Goal: Navigation & Orientation: Understand site structure

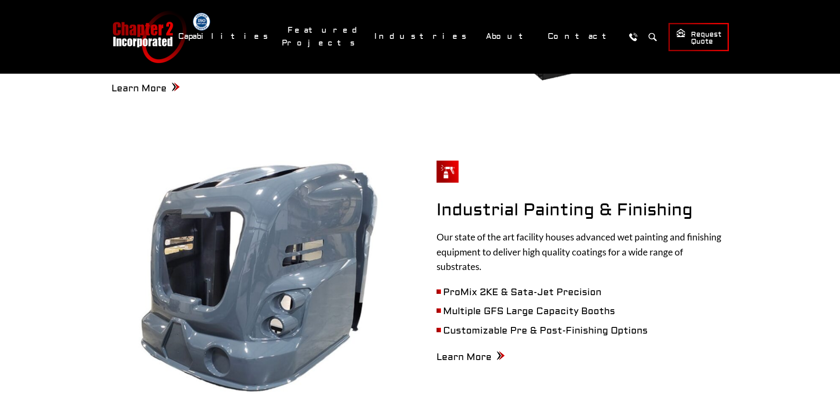
scroll to position [1235, 0]
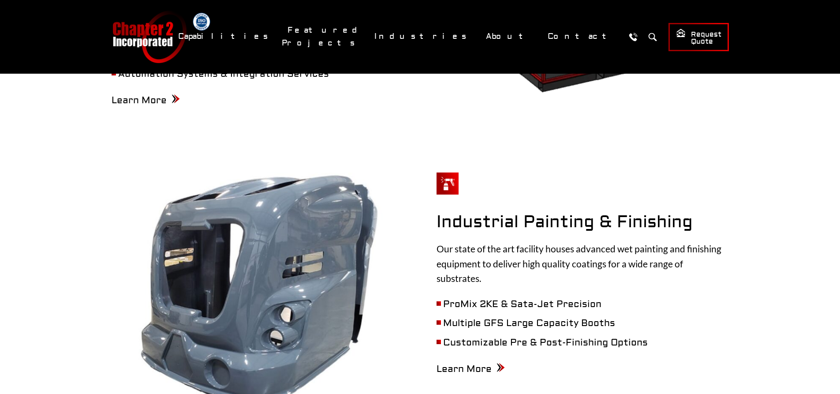
click at [157, 32] on link "Chapter 2 Incorporated" at bounding box center [149, 37] width 75 height 52
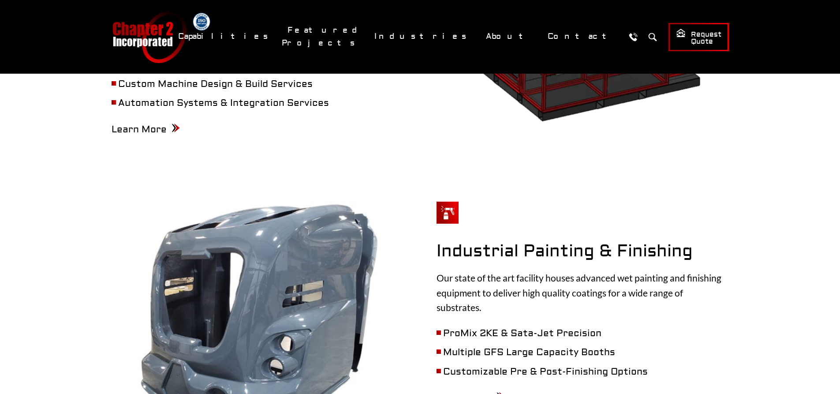
scroll to position [1279, 0]
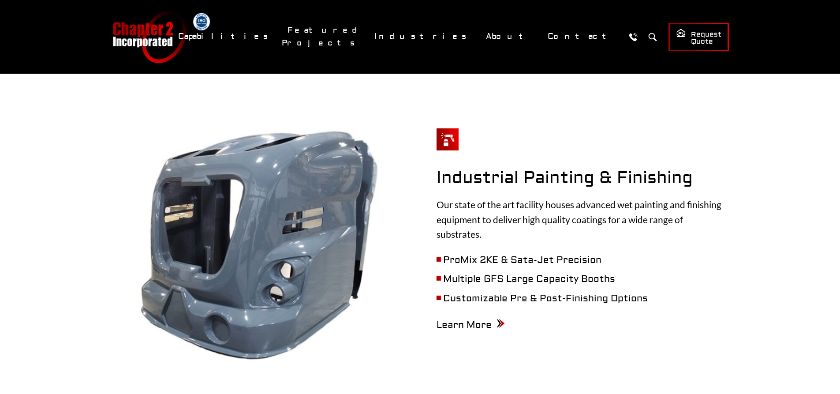
click at [450, 272] on li "Multiple GFS Large Capacity Booths" at bounding box center [583, 279] width 292 height 15
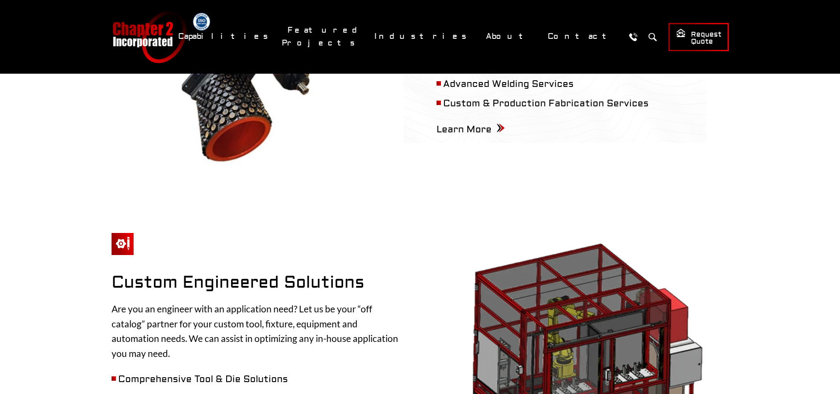
scroll to position [706, 0]
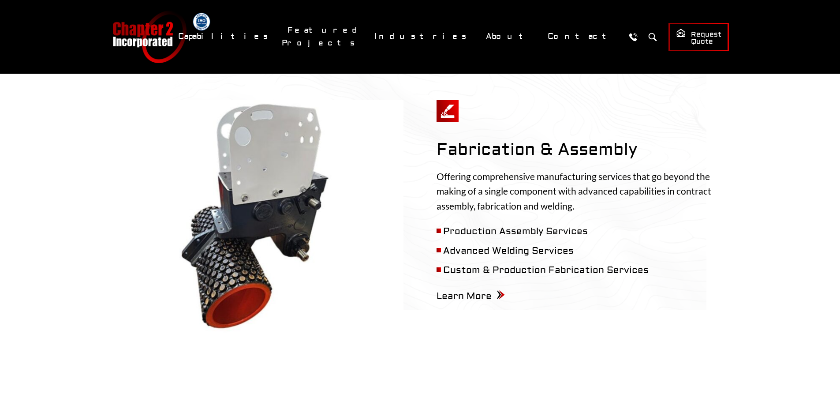
click at [164, 38] on link "Chapter 2 Incorporated" at bounding box center [149, 37] width 75 height 52
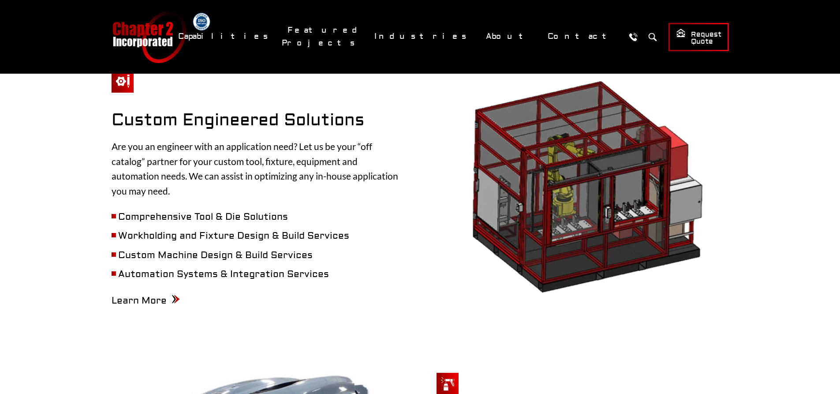
scroll to position [1102, 0]
